Goal: Information Seeking & Learning: Check status

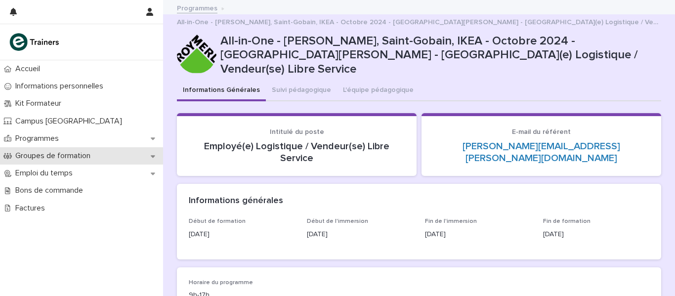
click at [61, 154] on p "Groupes de formation" at bounding box center [54, 155] width 87 height 9
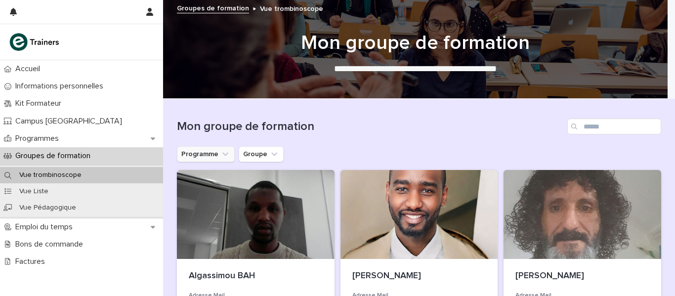
click at [206, 158] on button "Programme" at bounding box center [206, 154] width 58 height 16
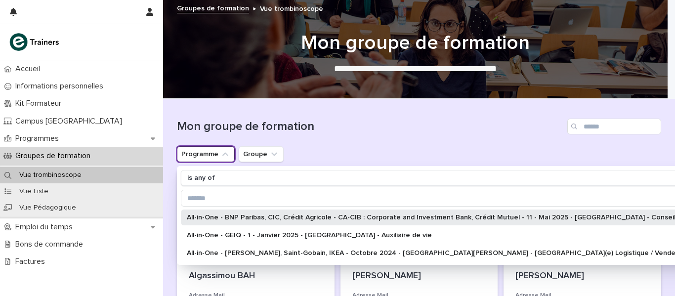
click at [234, 218] on p "All-in-One - BNP Paribas, CIC, Crédit Agricole - CA-CIB : Corporate and Investm…" at bounding box center [462, 217] width 551 height 7
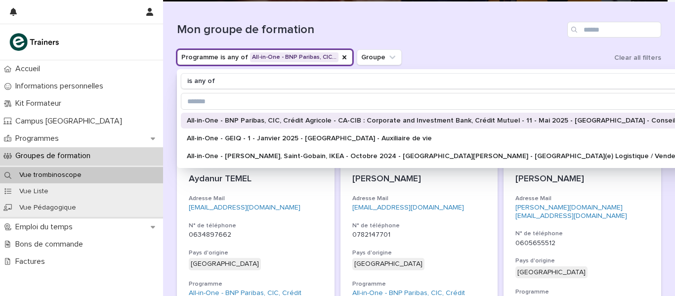
scroll to position [99, 0]
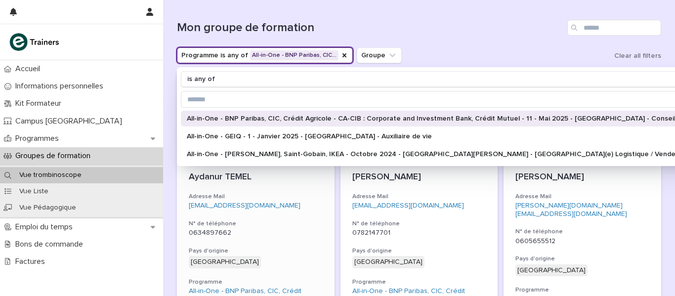
click at [291, 214] on div "Aydanur TEMEL Adresse Mail aydanurtemel@icloud.com N° de téléphone 0634897662 P…" at bounding box center [256, 264] width 158 height 208
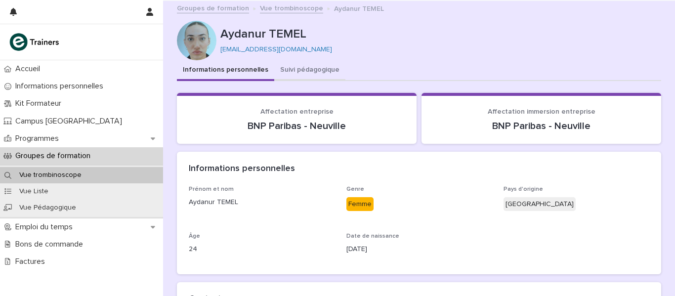
click at [297, 69] on button "Suivi pédagogique" at bounding box center [309, 70] width 71 height 21
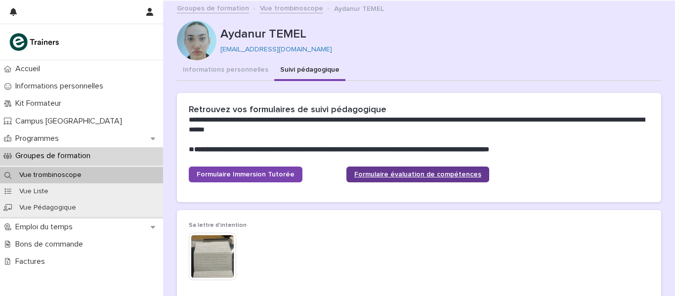
click at [405, 176] on span "Formulaire évaluation de compétences" at bounding box center [417, 174] width 127 height 7
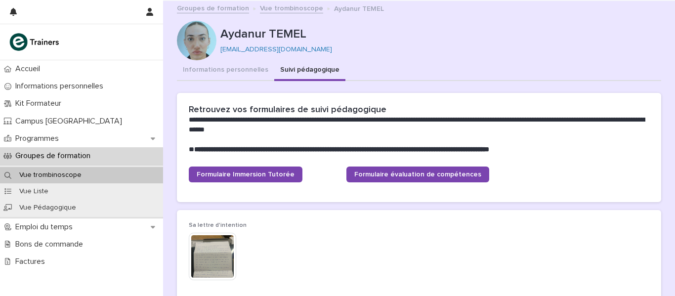
click at [293, 10] on link "Vue trombinoscope" at bounding box center [291, 7] width 63 height 11
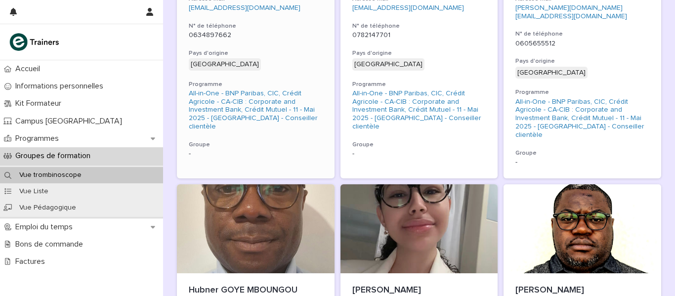
scroll to position [395, 0]
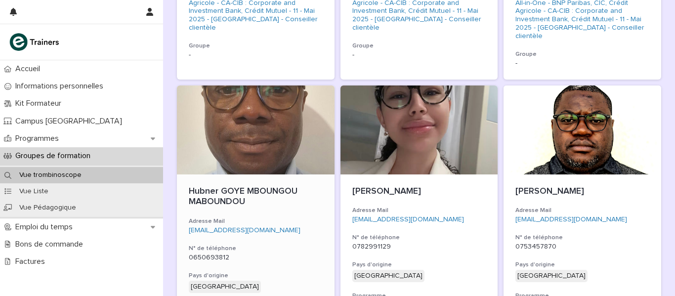
click at [244, 127] on div at bounding box center [256, 130] width 158 height 89
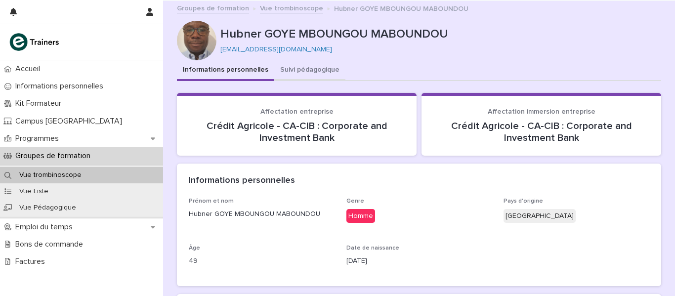
click at [312, 66] on button "Suivi pédagogique" at bounding box center [309, 70] width 71 height 21
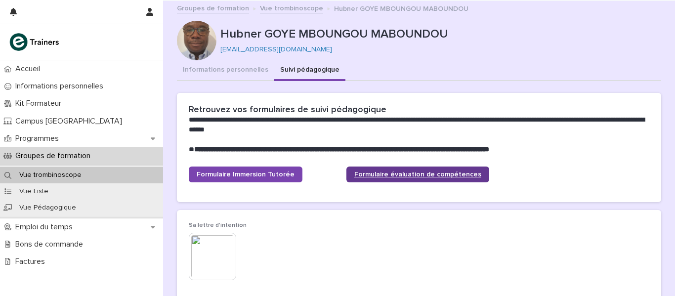
click at [389, 173] on span "Formulaire évaluation de compétences" at bounding box center [417, 174] width 127 height 7
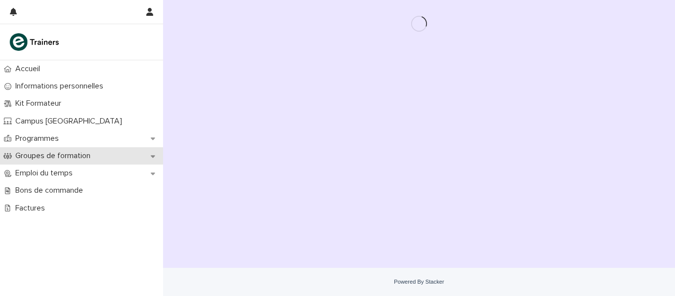
click at [50, 154] on p "Groupes de formation" at bounding box center [54, 155] width 87 height 9
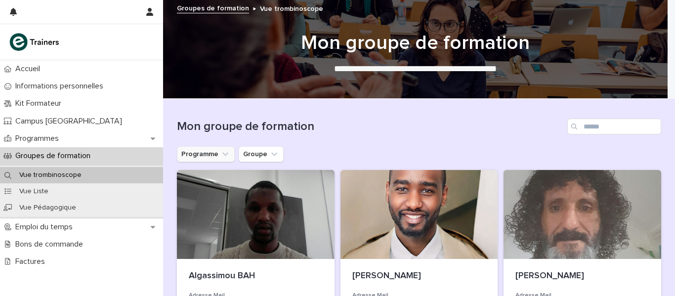
click at [210, 153] on button "Programme" at bounding box center [206, 154] width 58 height 16
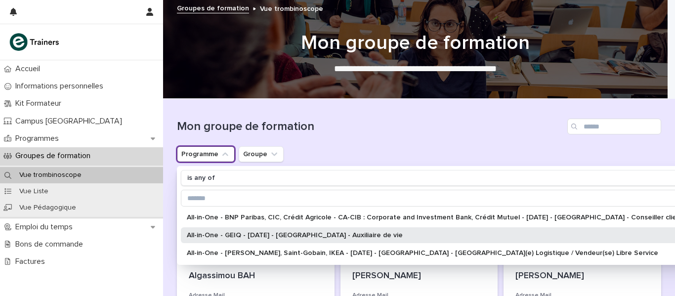
click at [234, 234] on p "All-in-One - GEIQ - 1 - Janvier 2025 - Lyon Metropole - Auxiliaire de vie" at bounding box center [440, 235] width 507 height 7
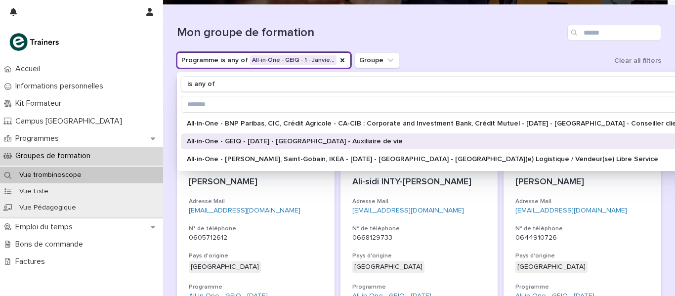
scroll to position [99, 0]
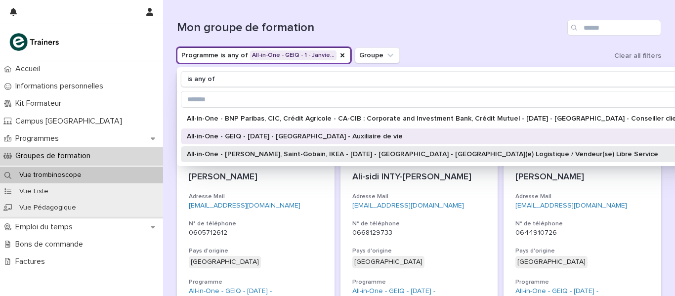
click at [268, 157] on p "All-in-One - Leroy Merlin, Saint-Gobain, IKEA - Octobre 2024 - Région de Lyon -…" at bounding box center [440, 154] width 507 height 7
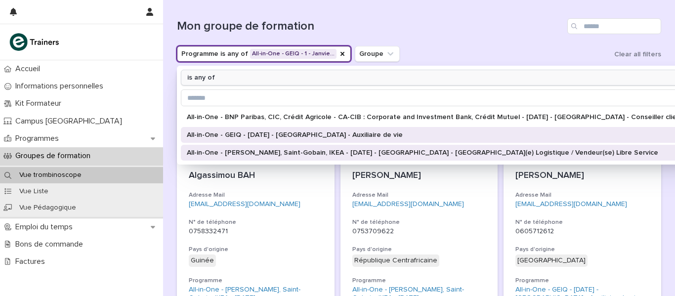
scroll to position [99, 0]
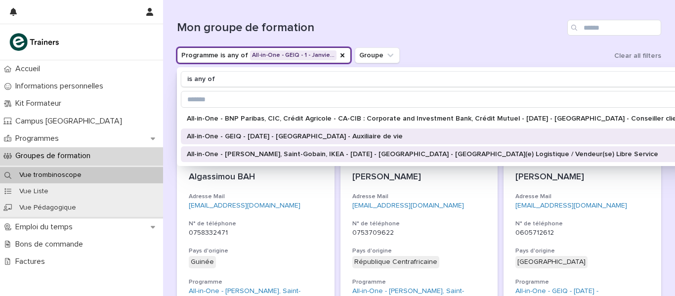
click at [237, 60] on button "Programme is any of All-in-One - GEIQ - 1 - Janvie…" at bounding box center [264, 55] width 174 height 16
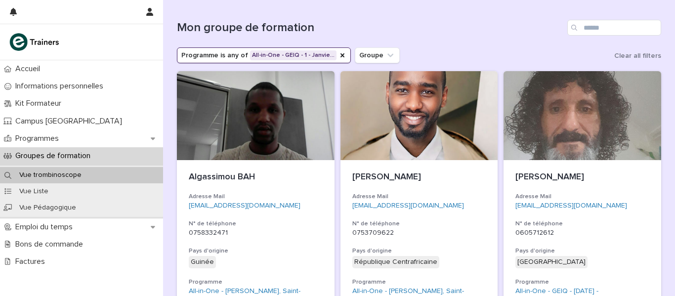
click at [221, 56] on button "Programme is any of All-in-One - GEIQ - 1 - Janvie…" at bounding box center [264, 55] width 174 height 16
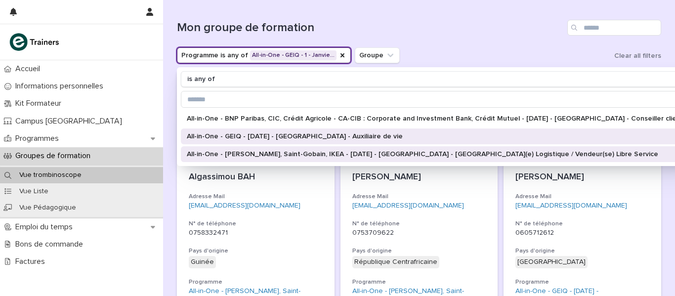
click at [227, 154] on p "All-in-One - Leroy Merlin, Saint-Gobain, IKEA - Octobre 2024 - Région de Lyon -…" at bounding box center [440, 154] width 507 height 7
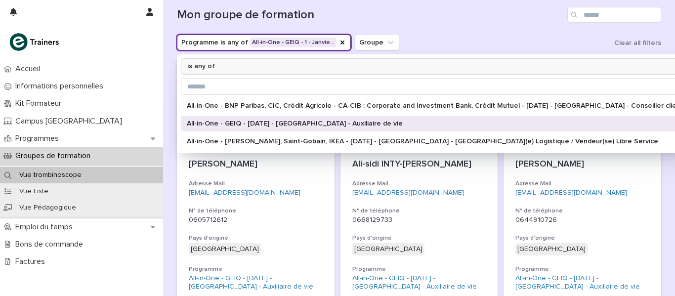
scroll to position [99, 0]
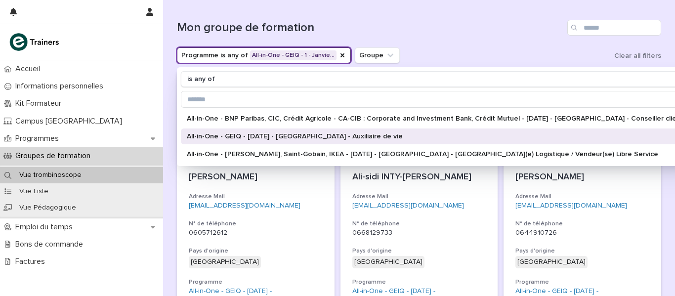
click at [447, 39] on div "Mon groupe de formation" at bounding box center [419, 23] width 484 height 47
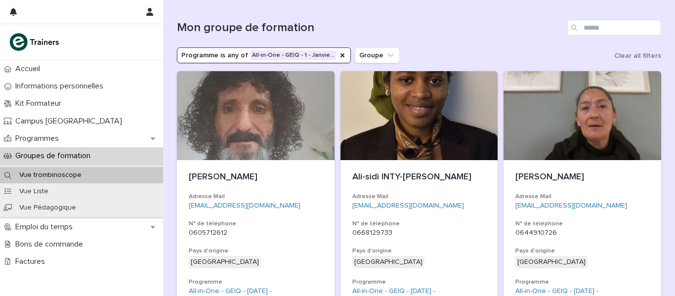
scroll to position [49, 0]
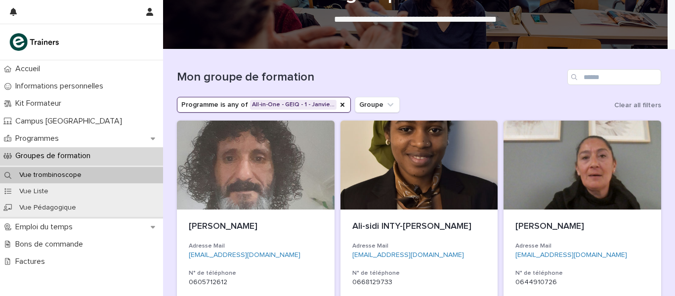
click at [215, 106] on button "Programme is any of All-in-One - GEIQ - 1 - Janvie…" at bounding box center [264, 105] width 174 height 16
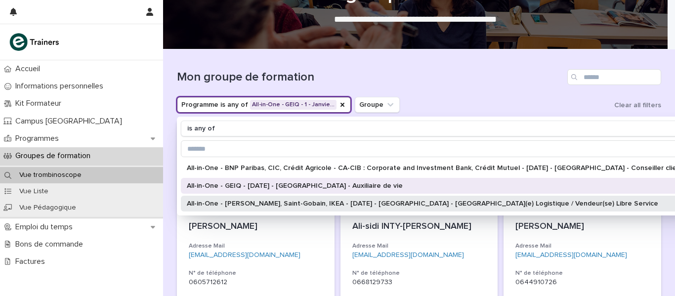
click at [253, 202] on p "All-in-One - Leroy Merlin, Saint-Gobain, IKEA - Octobre 2024 - Région de Lyon -…" at bounding box center [440, 203] width 507 height 7
click at [475, 76] on h1 "Mon groupe de formation" at bounding box center [370, 77] width 387 height 14
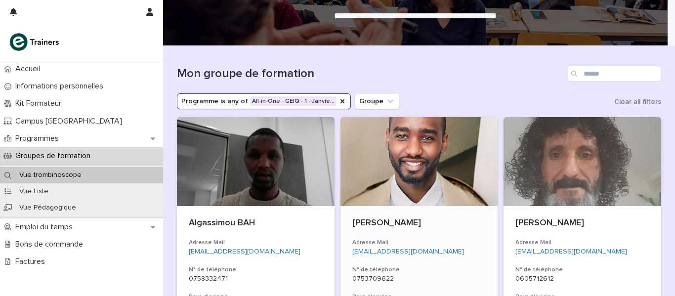
scroll to position [49, 0]
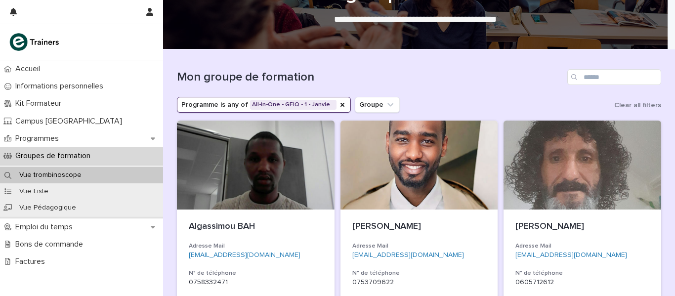
click at [215, 106] on button "Programme is any of All-in-One - GEIQ - 1 - Janvie…" at bounding box center [264, 105] width 174 height 16
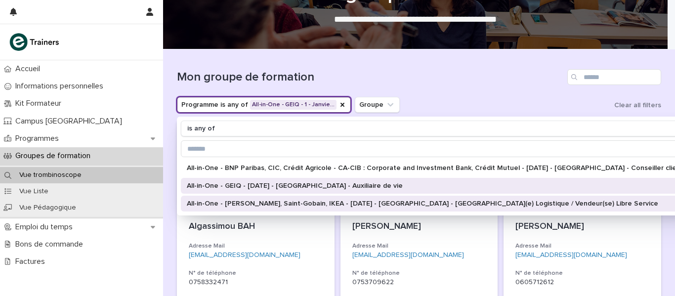
click at [230, 207] on p "All-in-One - Leroy Merlin, Saint-Gobain, IKEA - Octobre 2024 - Région de Lyon -…" at bounding box center [440, 203] width 507 height 7
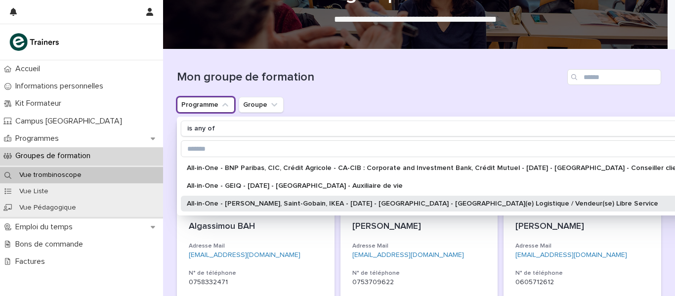
click at [294, 203] on p "All-in-One - Leroy Merlin, Saint-Gobain, IKEA - Octobre 2024 - Région de Lyon -…" at bounding box center [440, 203] width 507 height 7
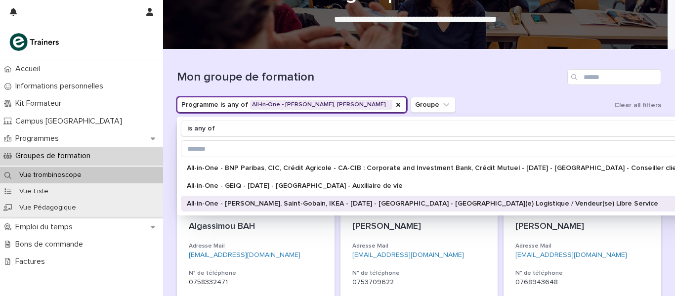
click at [456, 93] on div "Mon groupe de formation" at bounding box center [419, 72] width 484 height 47
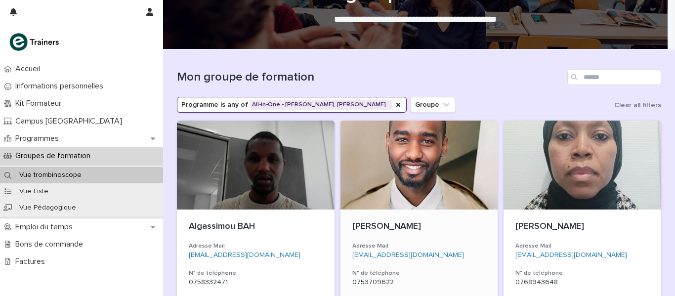
click at [394, 167] on div at bounding box center [420, 165] width 158 height 89
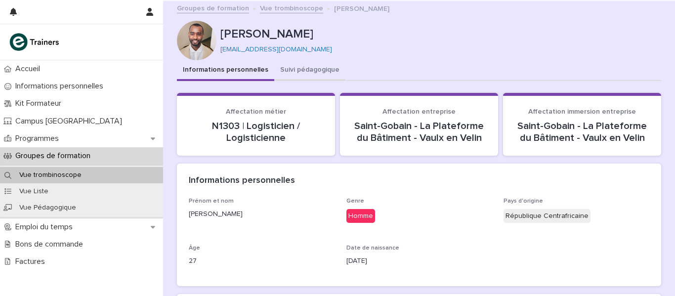
click at [298, 70] on button "Suivi pédagogique" at bounding box center [309, 70] width 71 height 21
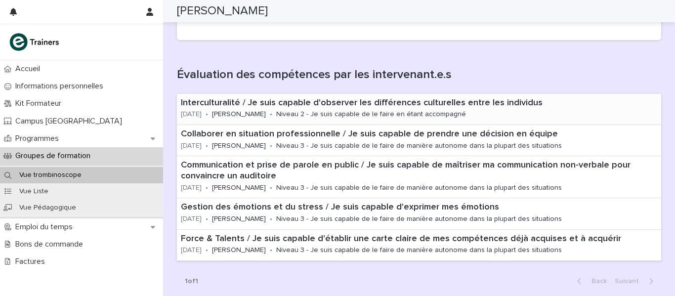
scroll to position [148, 0]
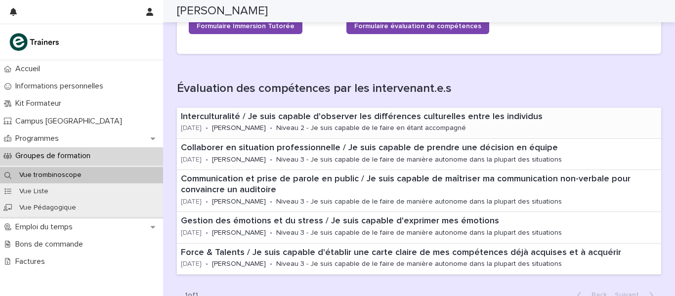
click at [366, 122] on p "Interculturalité / Je suis capable d'observer les différences culturelles entre…" at bounding box center [419, 117] width 477 height 11
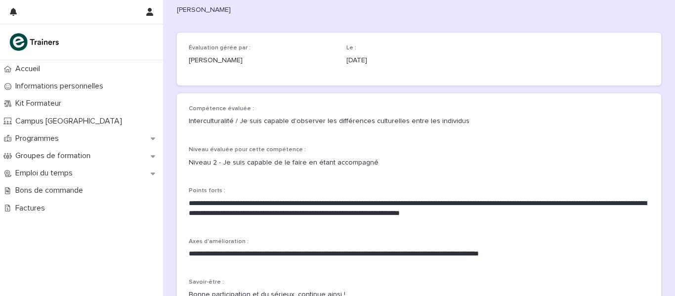
scroll to position [49, 0]
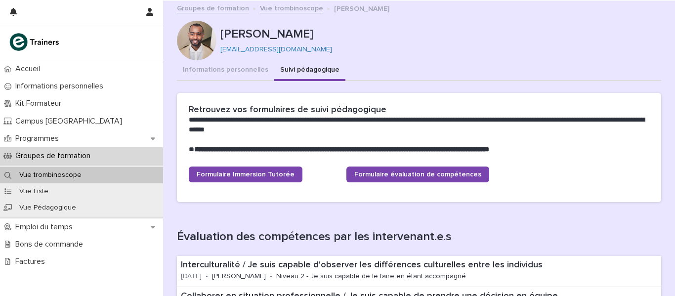
click at [285, 8] on link "Vue trombinoscope" at bounding box center [291, 7] width 63 height 11
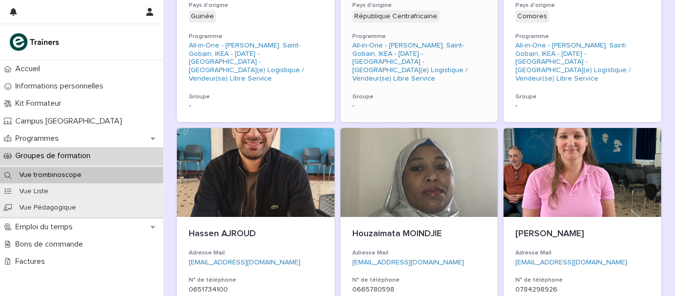
scroll to position [346, 0]
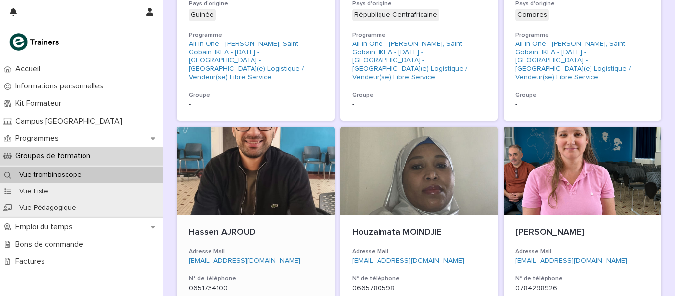
click at [238, 182] on div at bounding box center [256, 171] width 158 height 89
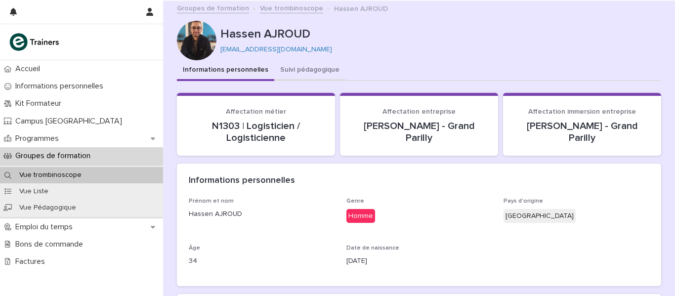
click at [307, 67] on button "Suivi pédagogique" at bounding box center [309, 70] width 71 height 21
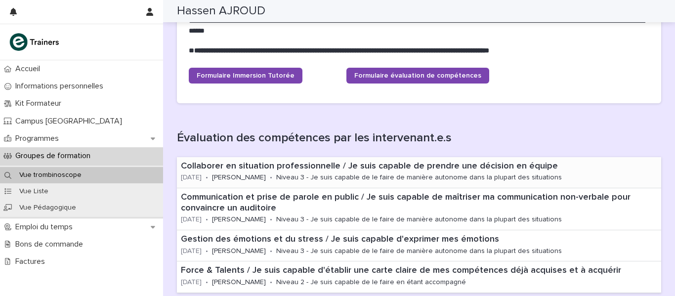
scroll to position [148, 0]
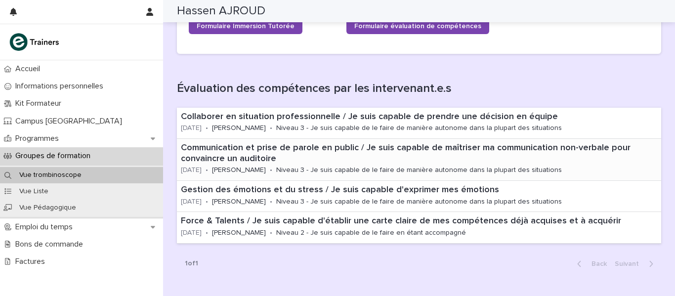
click at [316, 156] on p "Communication et prise de parole en public / Je suis capable de maîtriser ma co…" at bounding box center [419, 153] width 477 height 21
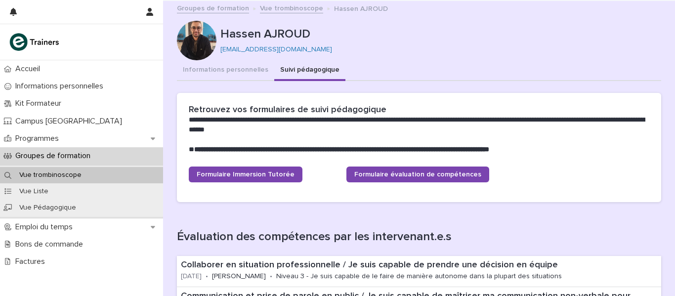
click at [272, 5] on link "Vue trombinoscope" at bounding box center [291, 7] width 63 height 11
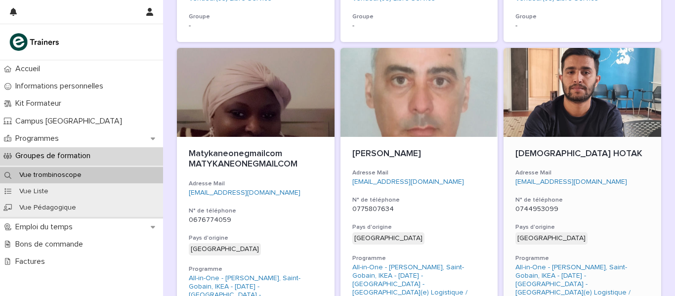
scroll to position [742, 0]
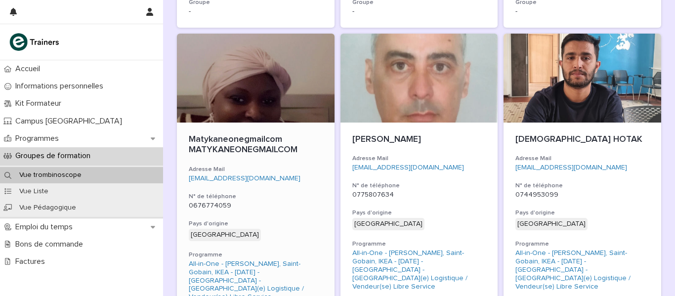
click at [287, 93] on div at bounding box center [256, 78] width 158 height 89
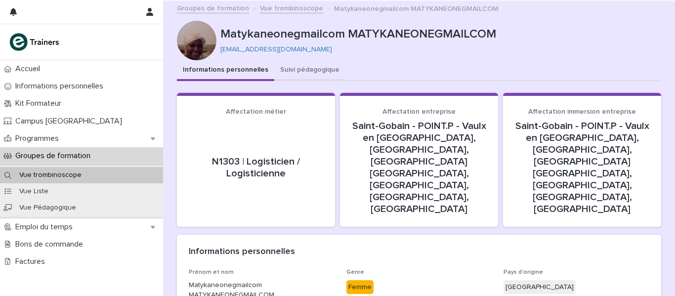
click at [300, 69] on button "Suivi pédagogique" at bounding box center [309, 70] width 71 height 21
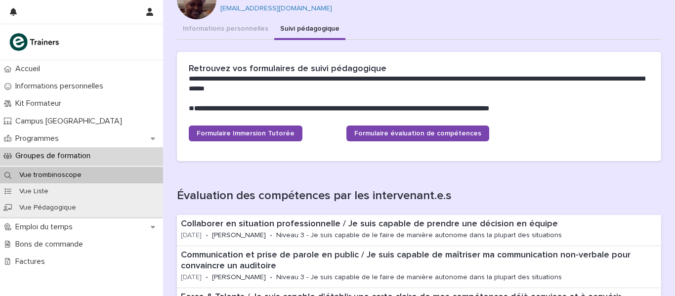
scroll to position [99, 0]
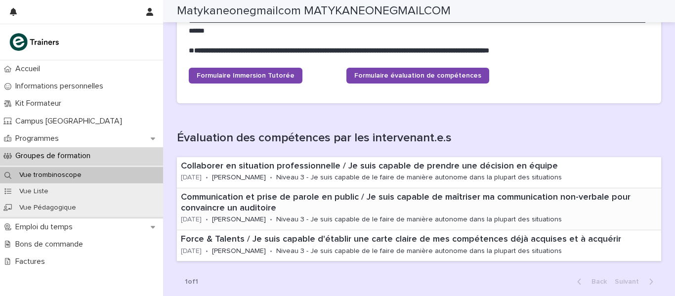
click at [338, 204] on p "Communication et prise de parole en public / Je suis capable de maîtriser ma co…" at bounding box center [419, 202] width 477 height 21
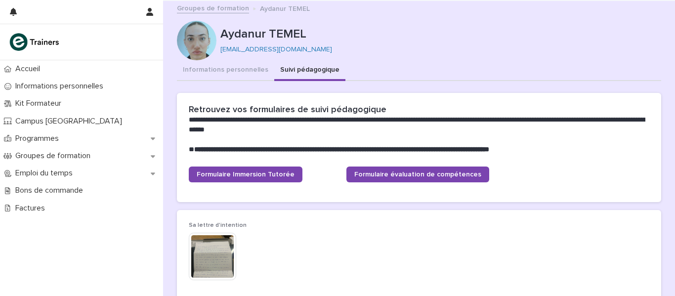
click at [221, 8] on link "Groupes de formation" at bounding box center [213, 7] width 72 height 11
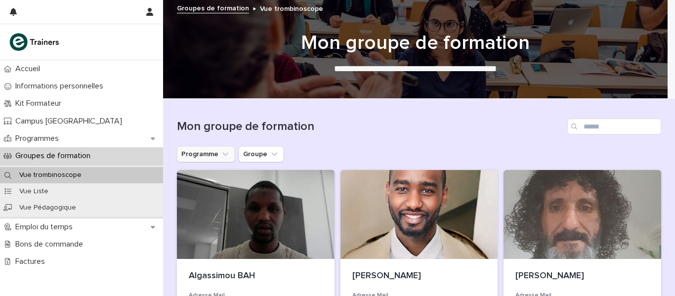
click at [200, 151] on button "Programme" at bounding box center [206, 154] width 58 height 16
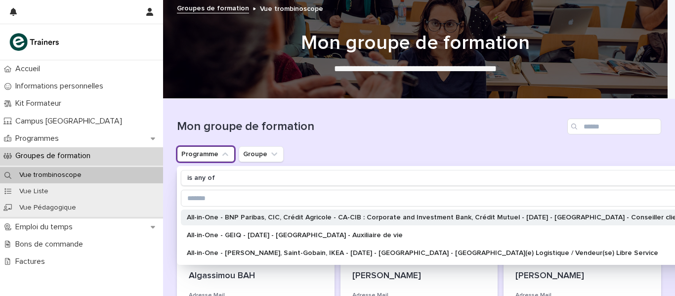
click at [257, 218] on p "All-in-One - BNP Paribas, CIC, Crédit Agricole - CA-CIB : Corporate and Investm…" at bounding box center [440, 217] width 507 height 7
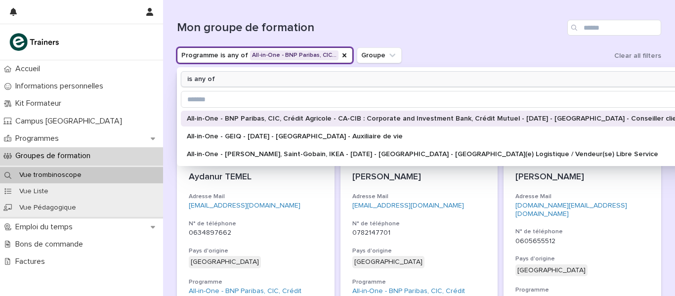
scroll to position [148, 0]
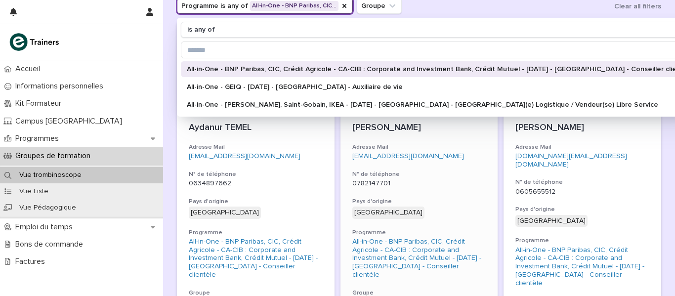
click at [415, 149] on h3 "Adresse Mail" at bounding box center [419, 147] width 134 height 8
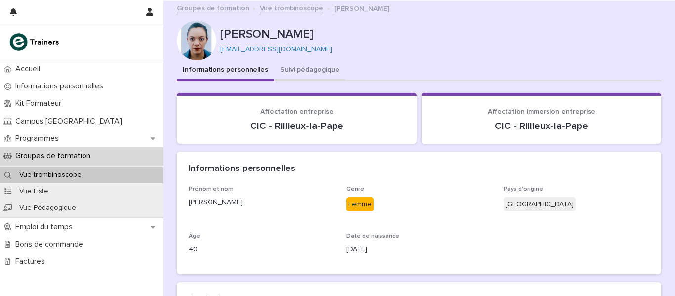
click at [288, 66] on button "Suivi pédagogique" at bounding box center [309, 70] width 71 height 21
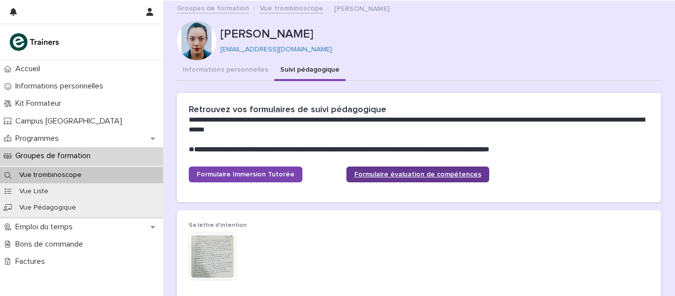
click at [382, 175] on span "Formulaire évaluation de compétences" at bounding box center [417, 174] width 127 height 7
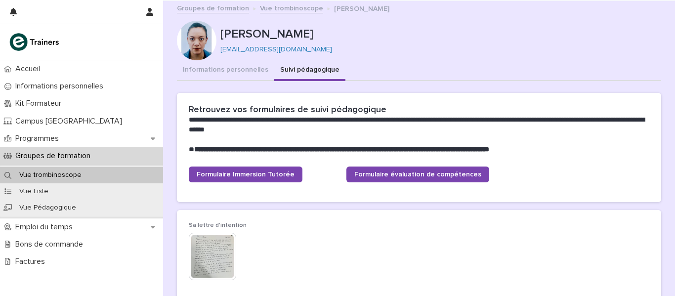
click at [203, 7] on link "Groupes de formation" at bounding box center [213, 7] width 72 height 11
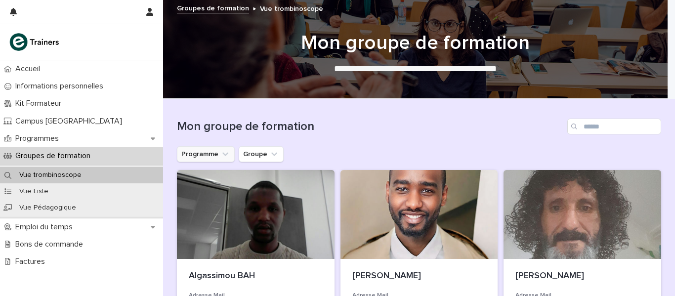
click at [196, 150] on button "Programme" at bounding box center [206, 154] width 58 height 16
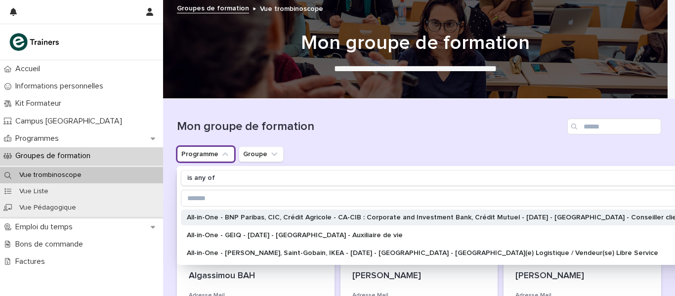
click at [221, 217] on p "All-in-One - BNP Paribas, CIC, Crédit Agricole - CA-CIB : Corporate and Investm…" at bounding box center [440, 217] width 507 height 7
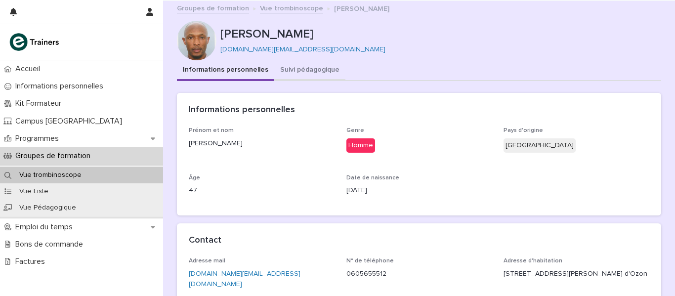
click at [311, 69] on button "Suivi pédagogique" at bounding box center [309, 70] width 71 height 21
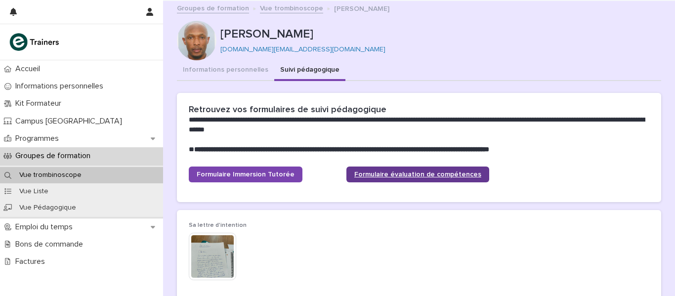
click at [369, 172] on span "Formulaire évaluation de compétences" at bounding box center [417, 174] width 127 height 7
